Goal: Task Accomplishment & Management: Complete application form

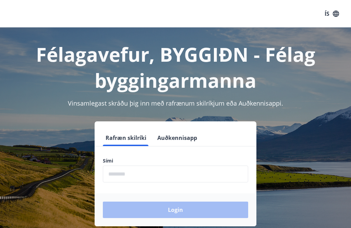
click at [140, 174] on input "phone" at bounding box center [175, 174] width 145 height 17
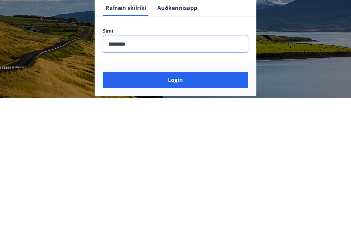
click at [193, 202] on button "Login" at bounding box center [175, 210] width 145 height 16
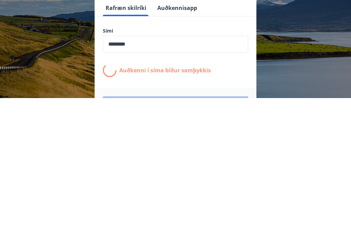
scroll to position [107, 0]
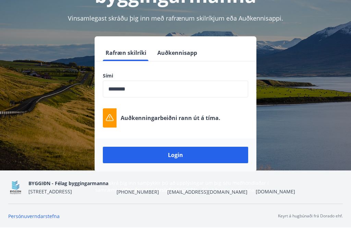
click at [150, 81] on input "phone" at bounding box center [175, 89] width 145 height 17
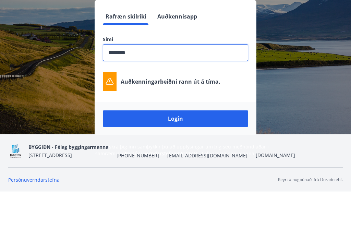
scroll to position [106, 0]
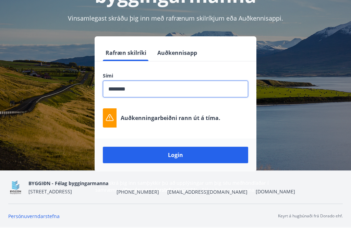
click at [126, 45] on button "Rafræn skilríki" at bounding box center [126, 53] width 46 height 16
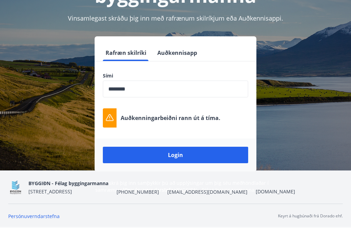
click at [204, 147] on button "Login" at bounding box center [175, 155] width 145 height 16
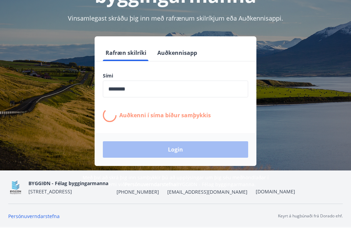
click at [200, 105] on form "Rafræn skilríki Auðkennisapp Sími ​ Auðkenni í [PERSON_NAME] samþykkis Login" at bounding box center [176, 105] width 162 height 121
click at [201, 111] on p "Auðkenni í síma bíður samþykkis" at bounding box center [165, 115] width 92 height 8
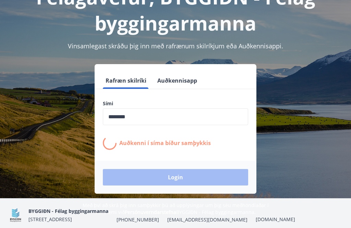
scroll to position [59, 0]
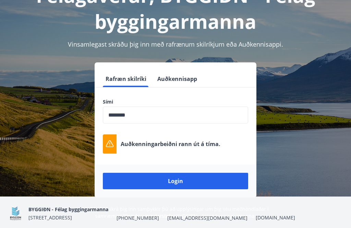
click at [151, 115] on input "phone" at bounding box center [175, 115] width 145 height 17
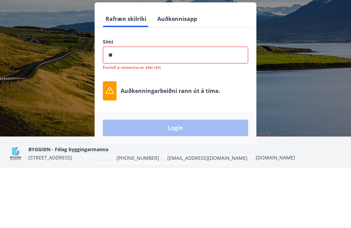
type input "*"
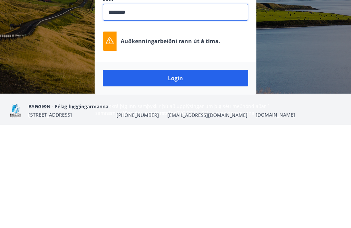
type input "********"
click at [188, 173] on button "Login" at bounding box center [175, 181] width 145 height 16
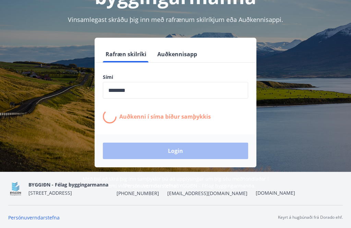
scroll to position [85, 0]
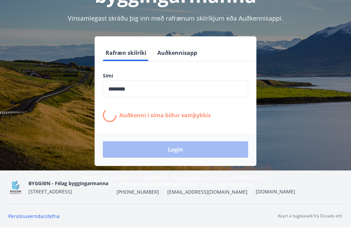
click at [266, 127] on div "Rafræn skilríki Auðkennisapp Sími ​ Auðkenni í [PERSON_NAME] samþykkis Login" at bounding box center [175, 101] width 335 height 130
click at [300, 91] on div "Rafræn skilríki Auðkennisapp Sími ​ Auðkenni í [PERSON_NAME] samþykkis Login" at bounding box center [175, 101] width 335 height 130
click at [84, 13] on div "Félagavefur, BYGGIÐN - Félag byggingarmanna Vinsamlegast skráðu þig inn með raf…" at bounding box center [175, 65] width 351 height 246
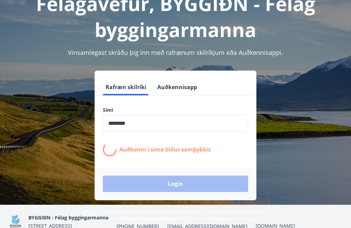
scroll to position [0, 0]
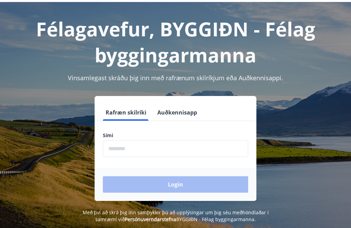
scroll to position [29, 0]
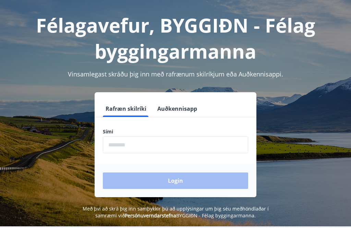
click at [129, 146] on input "phone" at bounding box center [175, 144] width 145 height 17
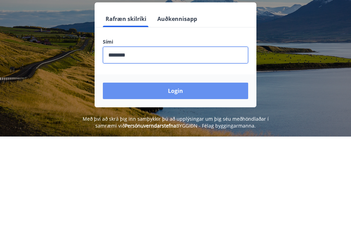
type input "********"
click at [205, 172] on button "Login" at bounding box center [175, 180] width 145 height 16
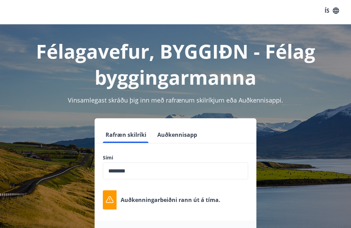
scroll to position [0, 0]
